Goal: Information Seeking & Learning: Compare options

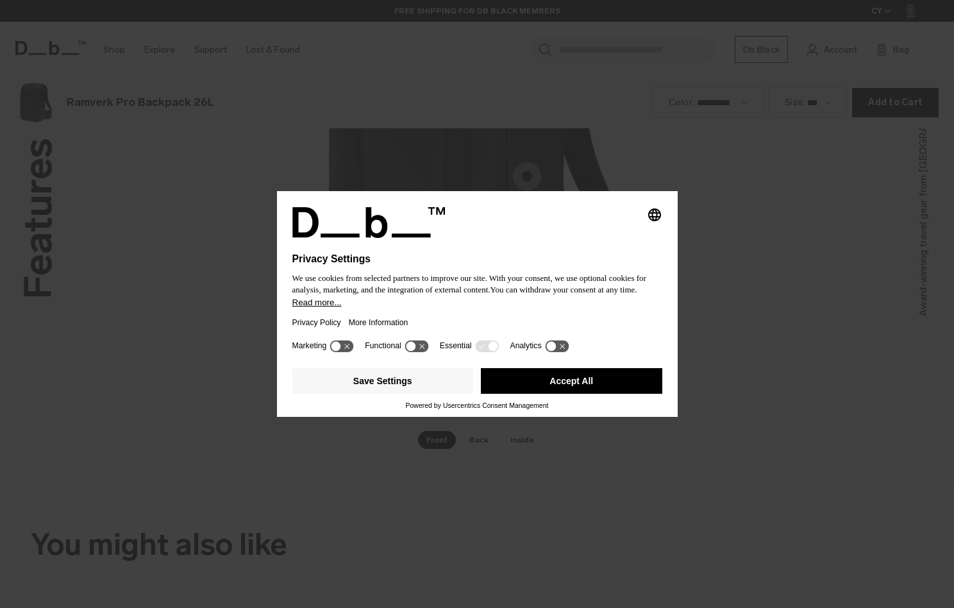
scroll to position [1823, 0]
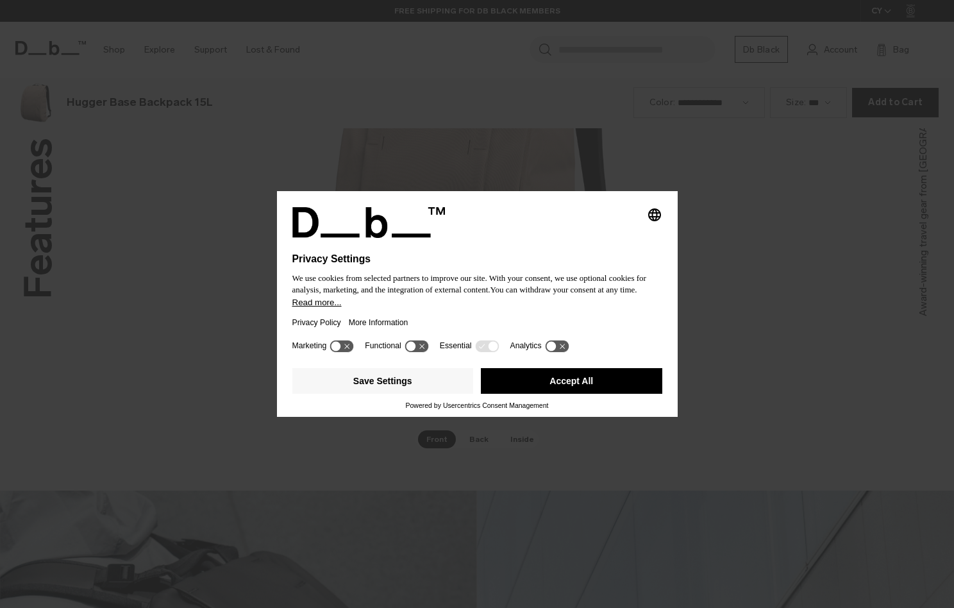
scroll to position [1823, 0]
